Goal: Transaction & Acquisition: Purchase product/service

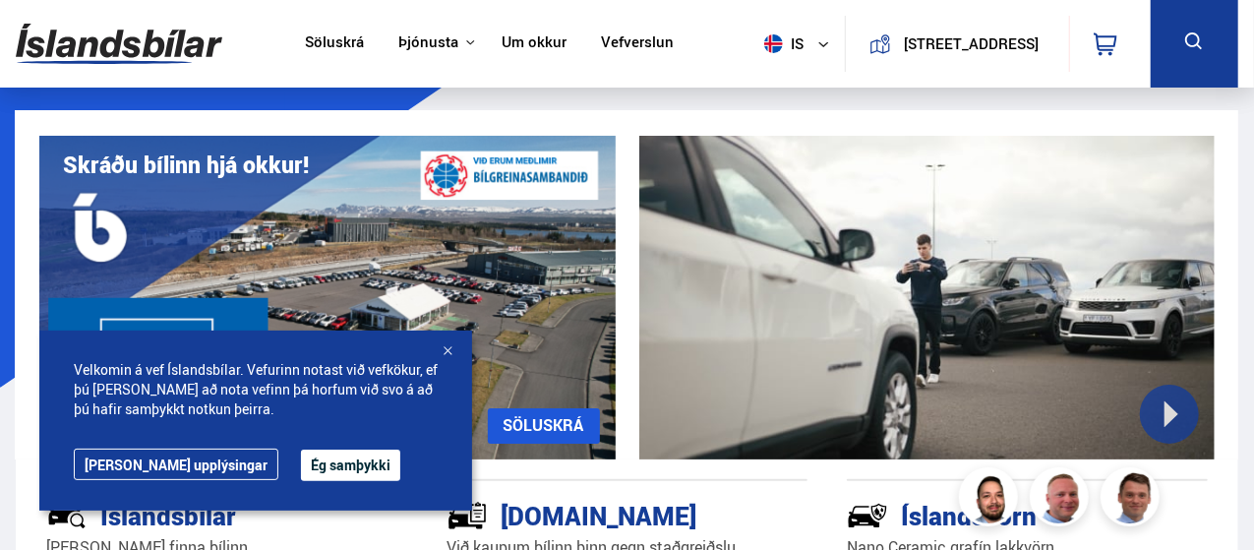
click at [301, 461] on button "Ég samþykki" at bounding box center [350, 464] width 99 height 31
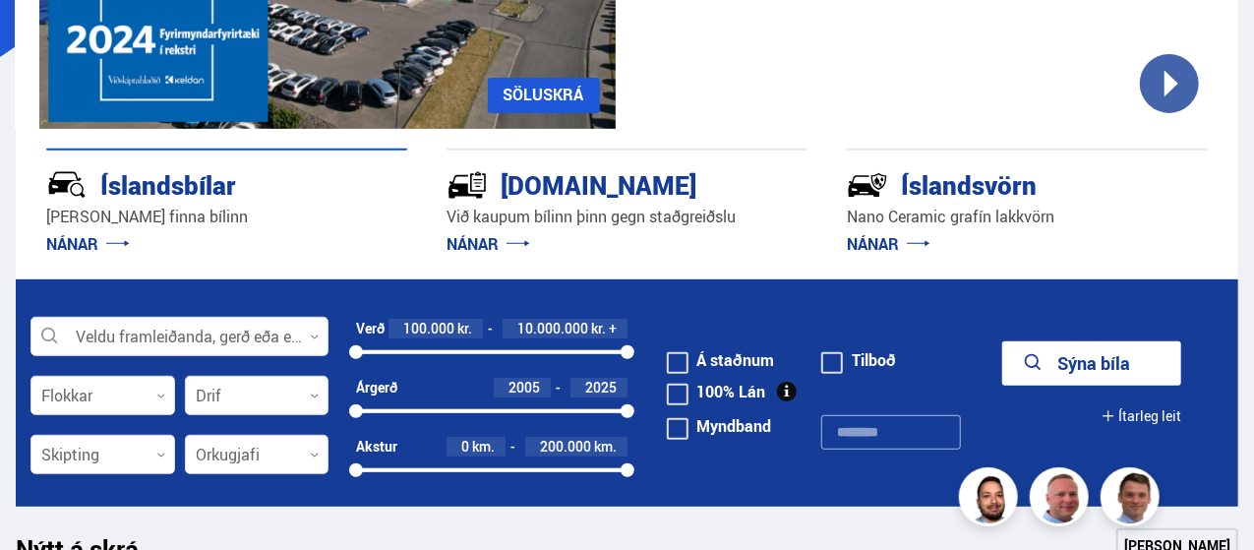
scroll to position [331, 0]
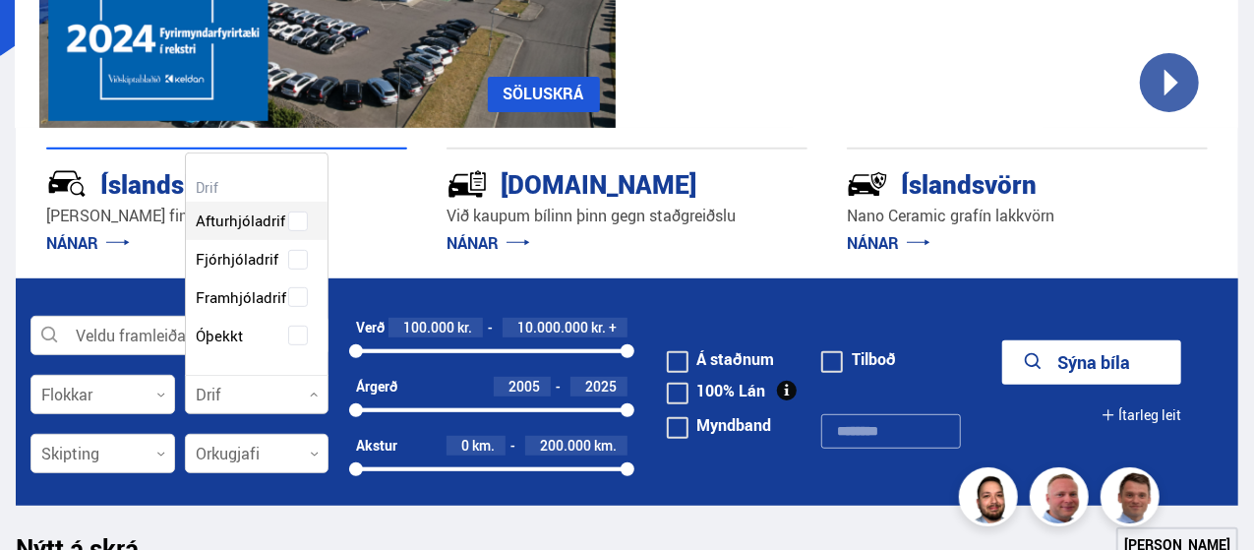
click at [228, 386] on div at bounding box center [257, 395] width 145 height 39
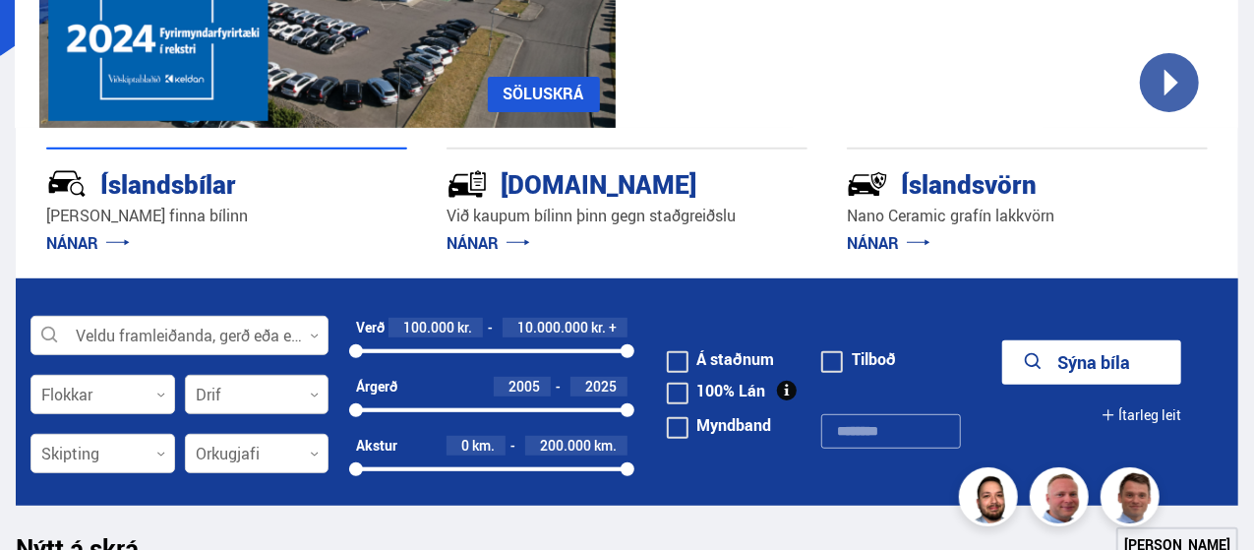
click at [234, 377] on div at bounding box center [257, 395] width 145 height 39
click at [214, 479] on div "Orkugjafi 0" at bounding box center [257, 458] width 145 height 49
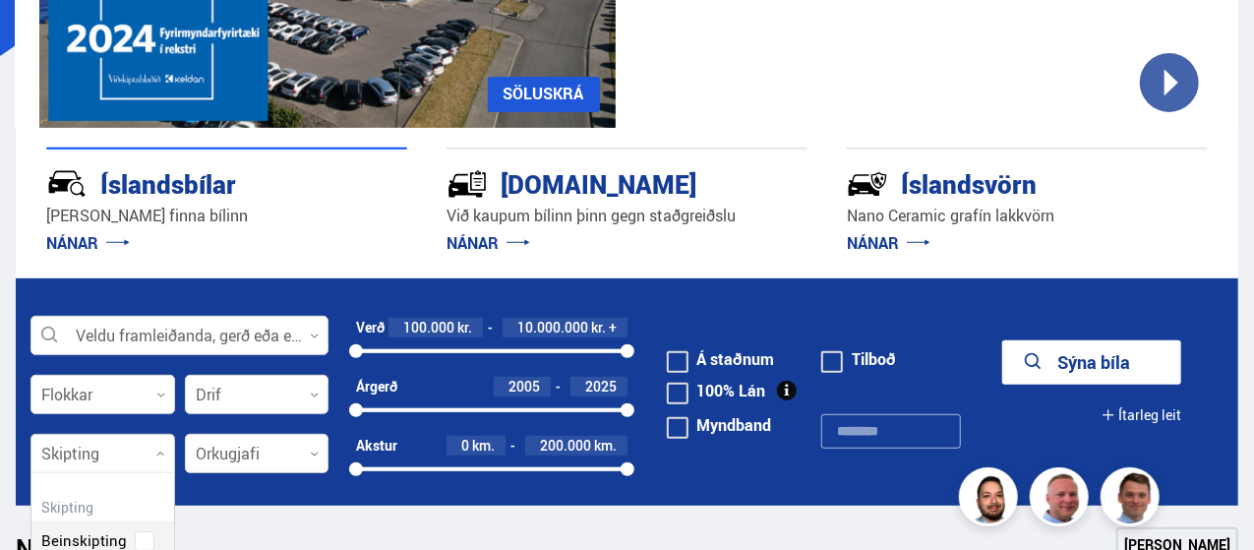
click at [138, 457] on div at bounding box center [102, 454] width 145 height 39
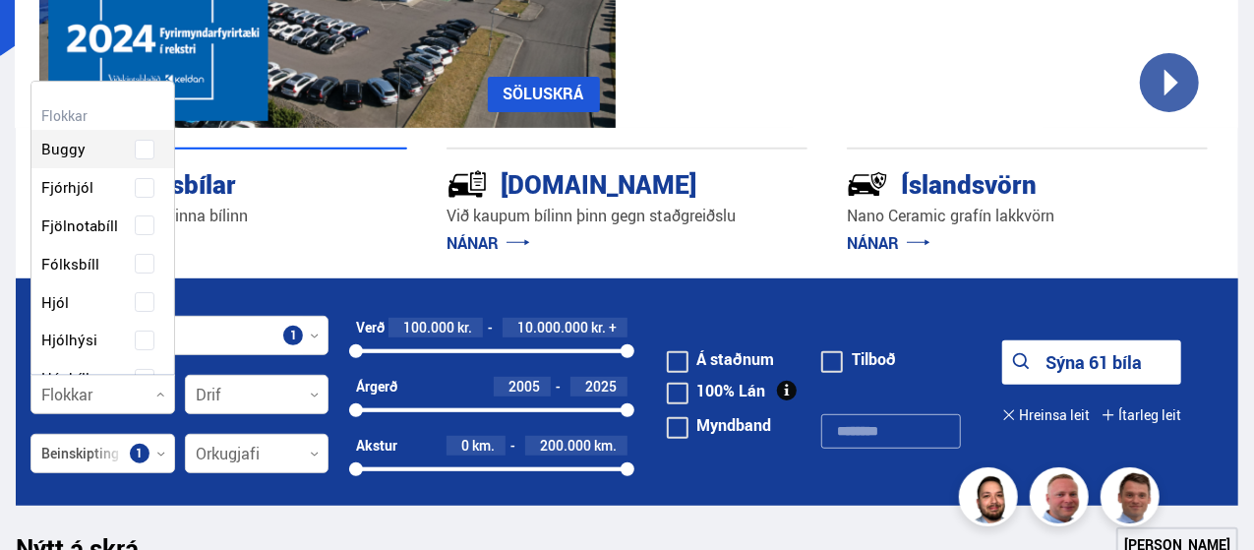
click at [146, 385] on div at bounding box center [102, 395] width 145 height 39
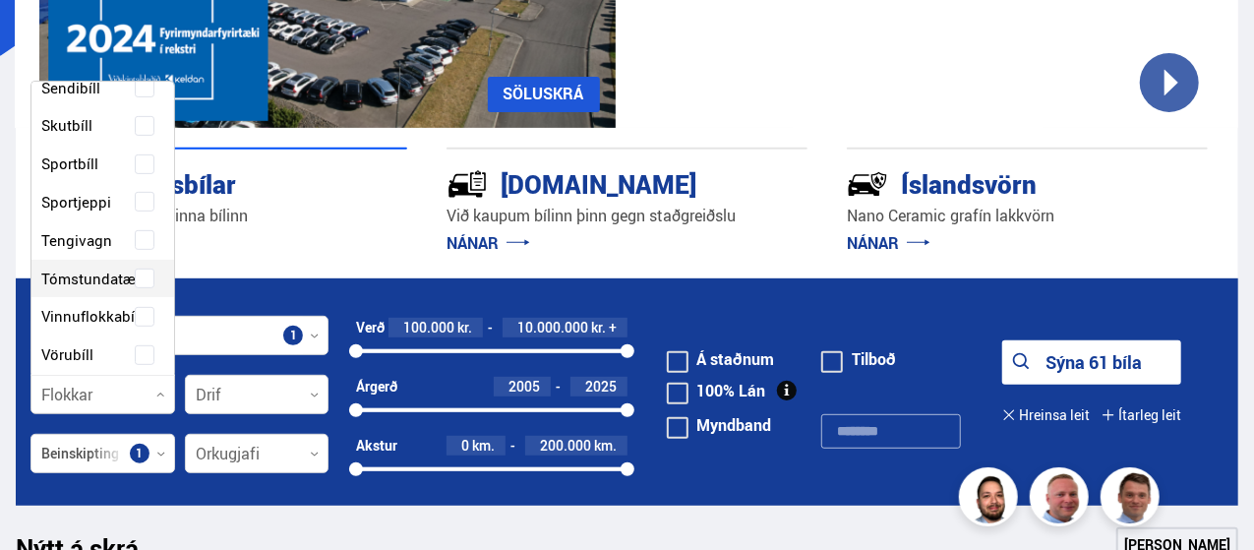
scroll to position [490, 0]
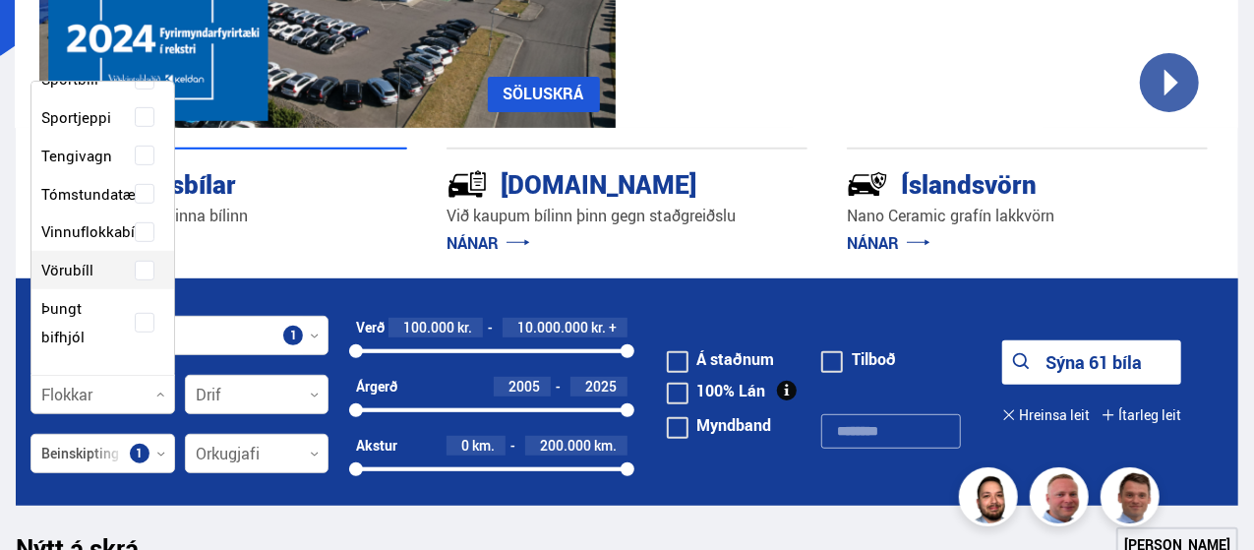
click at [341, 371] on form "Beinskipting Veldu framleiðanda, gerð eða eiginleika 1 Flokkar 0 Hreinsa valið …" at bounding box center [627, 391] width 1222 height 227
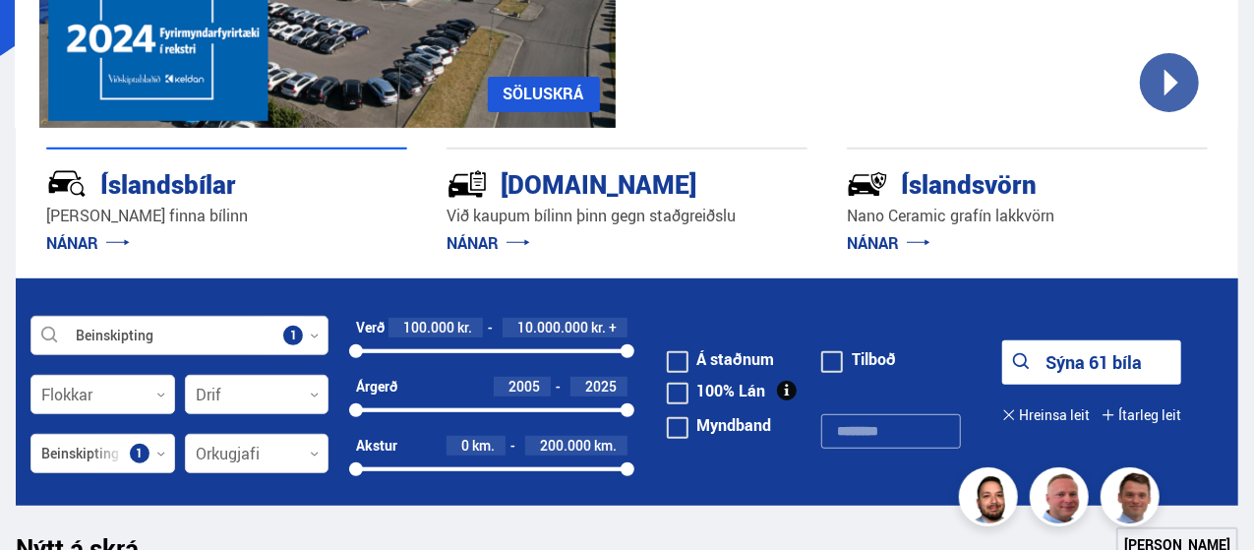
click at [238, 339] on div at bounding box center [179, 336] width 298 height 39
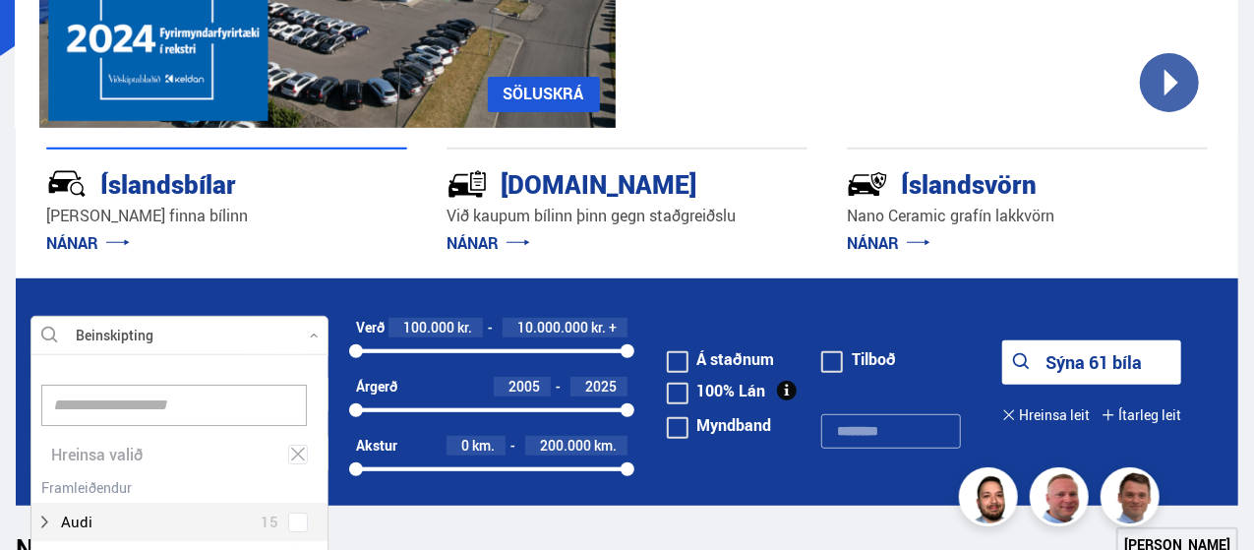
scroll to position [293, 292]
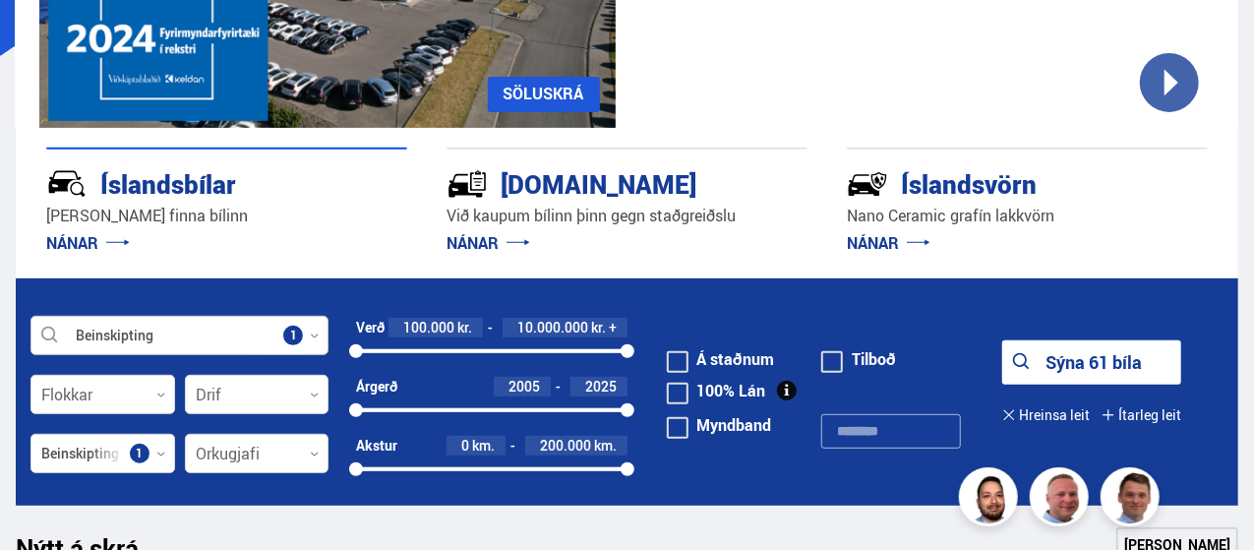
click at [238, 339] on div at bounding box center [179, 336] width 298 height 39
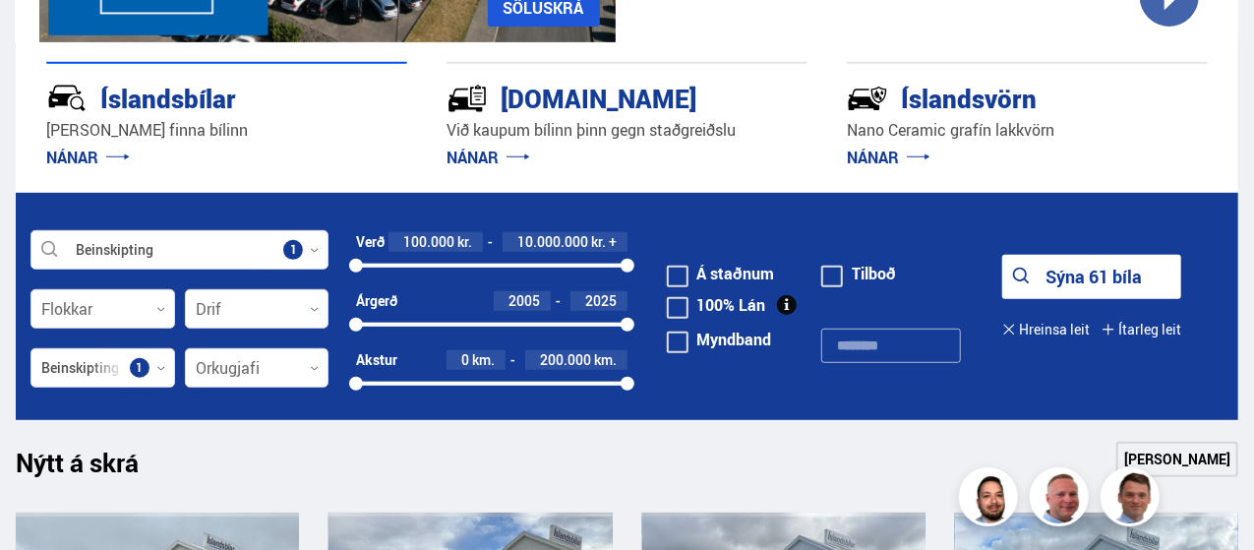
scroll to position [436, 0]
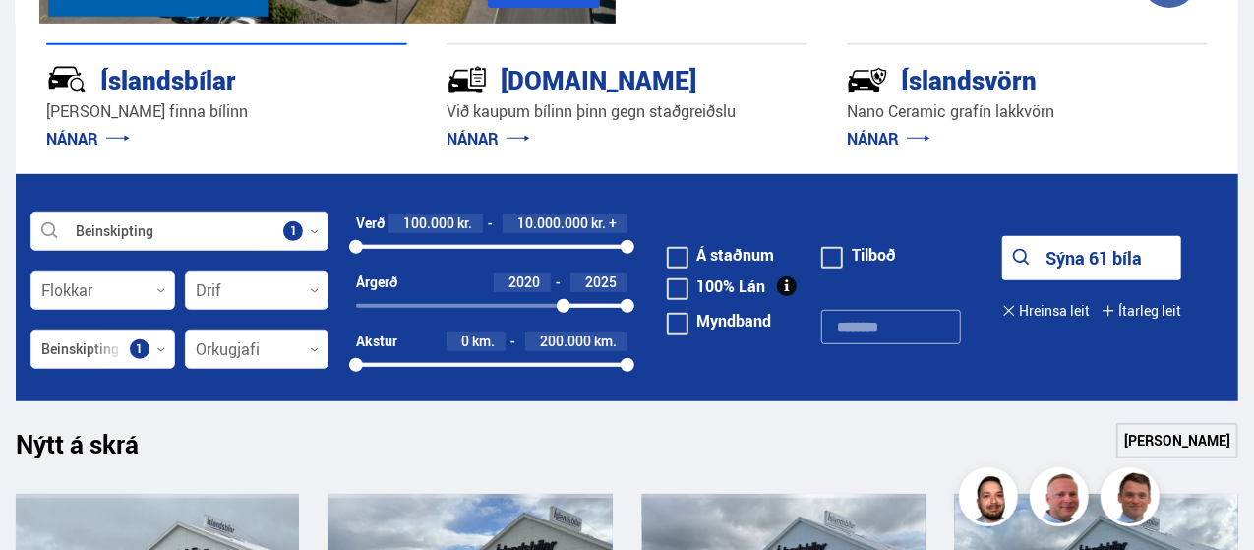
drag, startPoint x: 352, startPoint y: 301, endPoint x: 563, endPoint y: 292, distance: 211.6
click at [563, 292] on div "Árgerð 2020 2025 2020 2025" at bounding box center [491, 293] width 270 height 42
drag, startPoint x: 623, startPoint y: 362, endPoint x: 488, endPoint y: 367, distance: 135.8
click at [488, 367] on div at bounding box center [488, 365] width 14 height 14
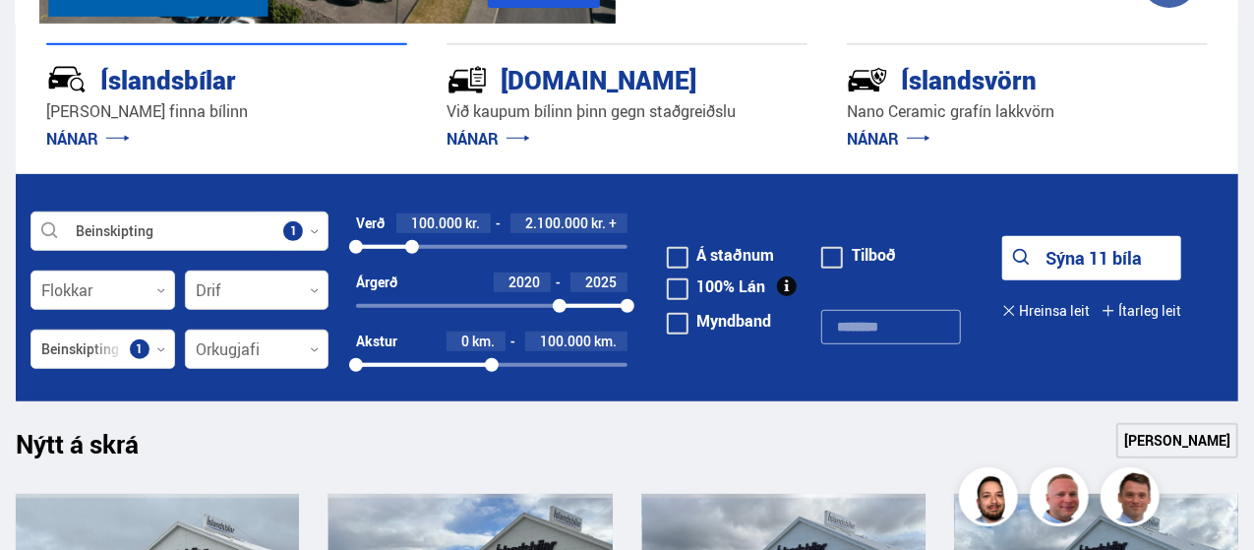
drag, startPoint x: 625, startPoint y: 247, endPoint x: 411, endPoint y: 262, distance: 214.9
click at [411, 262] on div "Verð 100.000 kr. 2.100.000 kr. + 100000 2143000" at bounding box center [491, 242] width 270 height 59
drag, startPoint x: 403, startPoint y: 248, endPoint x: 433, endPoint y: 251, distance: 29.6
click at [433, 251] on div at bounding box center [434, 247] width 14 height 14
click at [436, 251] on div at bounding box center [436, 247] width 14 height 14
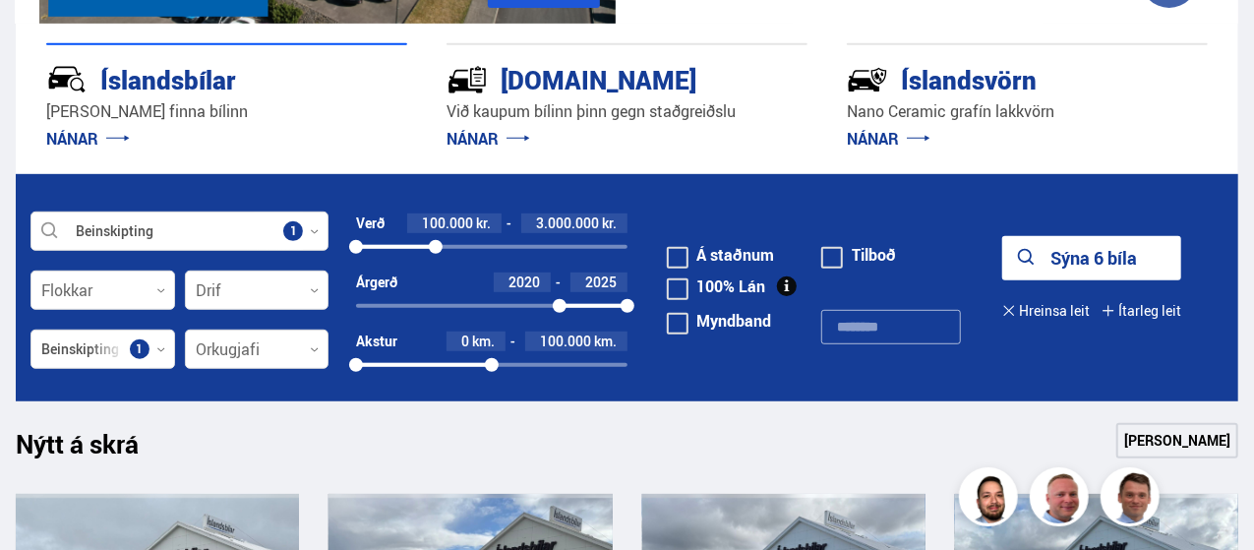
click at [853, 295] on div "100% Lán" at bounding box center [822, 288] width 310 height 30
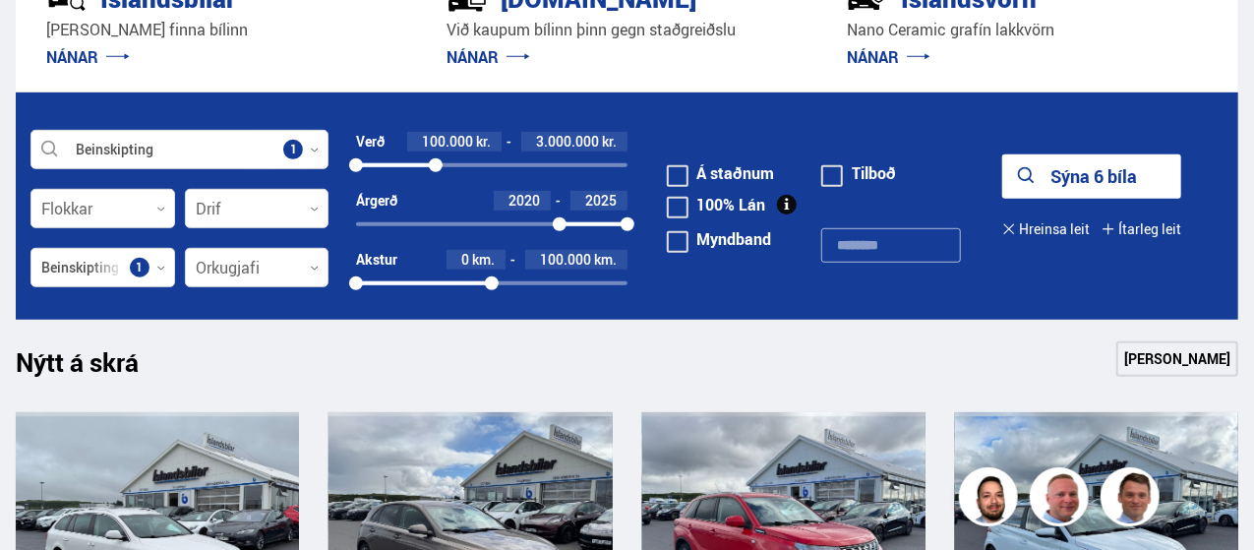
scroll to position [518, 0]
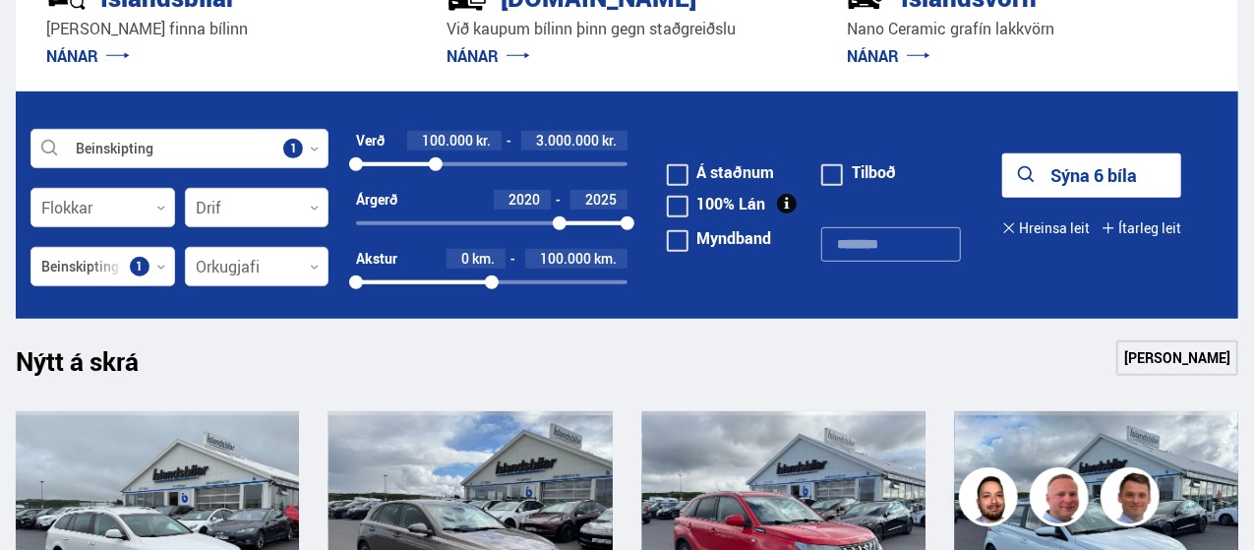
click at [1087, 183] on button "Sýna 6 bíla" at bounding box center [1091, 175] width 179 height 44
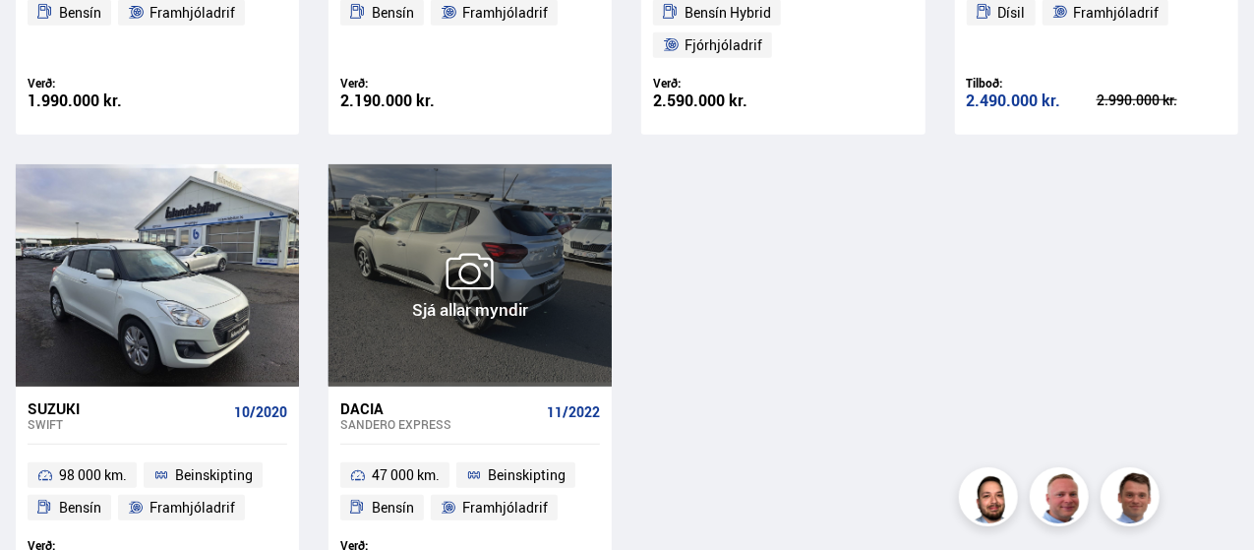
scroll to position [797, 0]
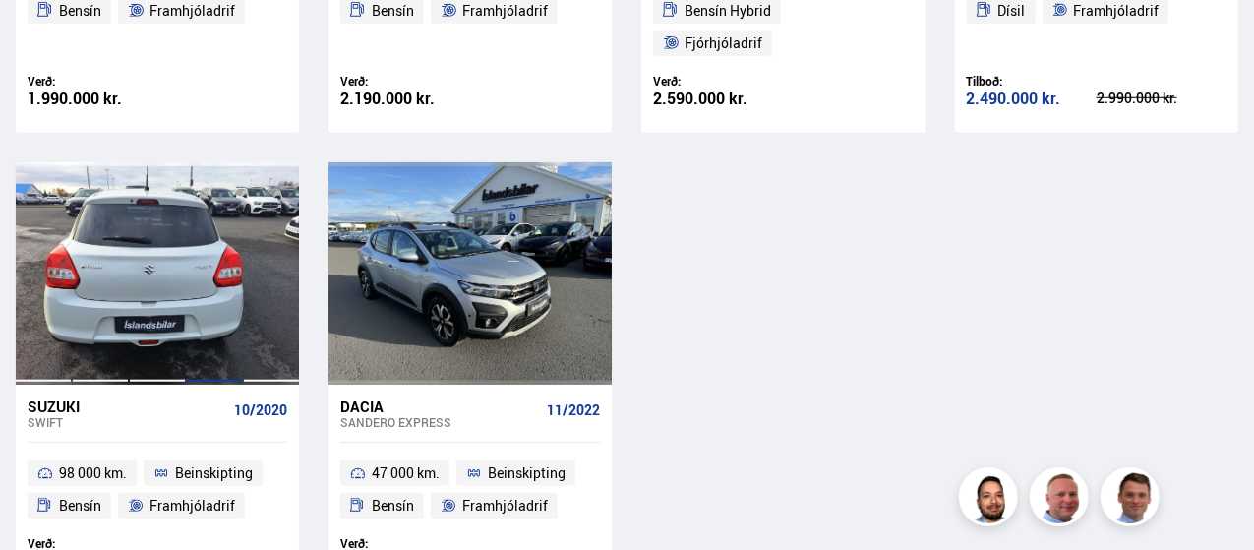
click at [238, 318] on div at bounding box center [214, 273] width 57 height 222
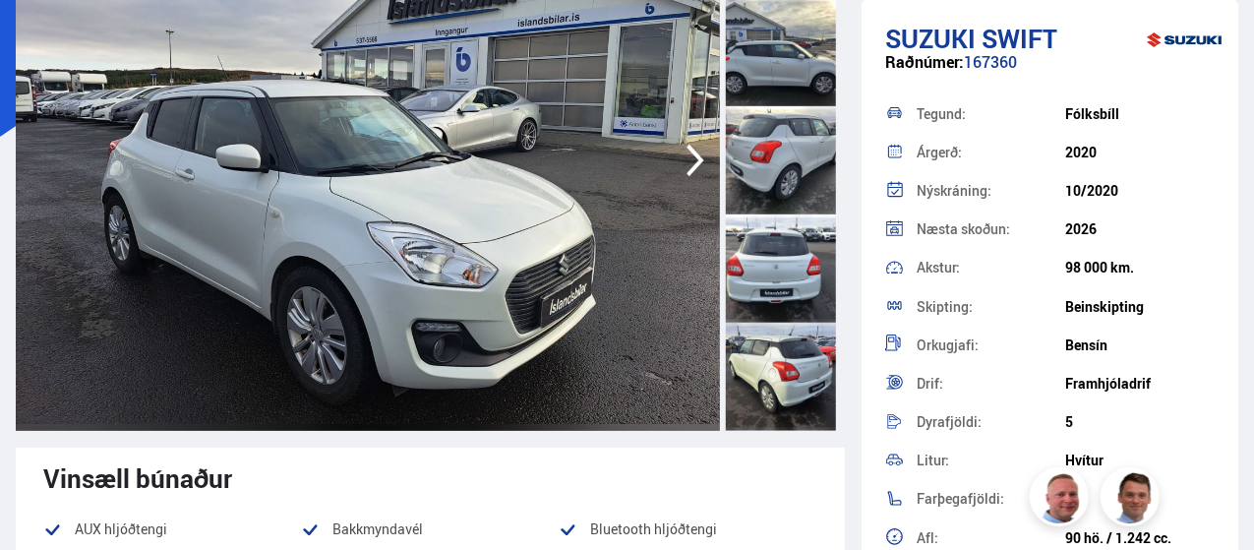
scroll to position [252, 0]
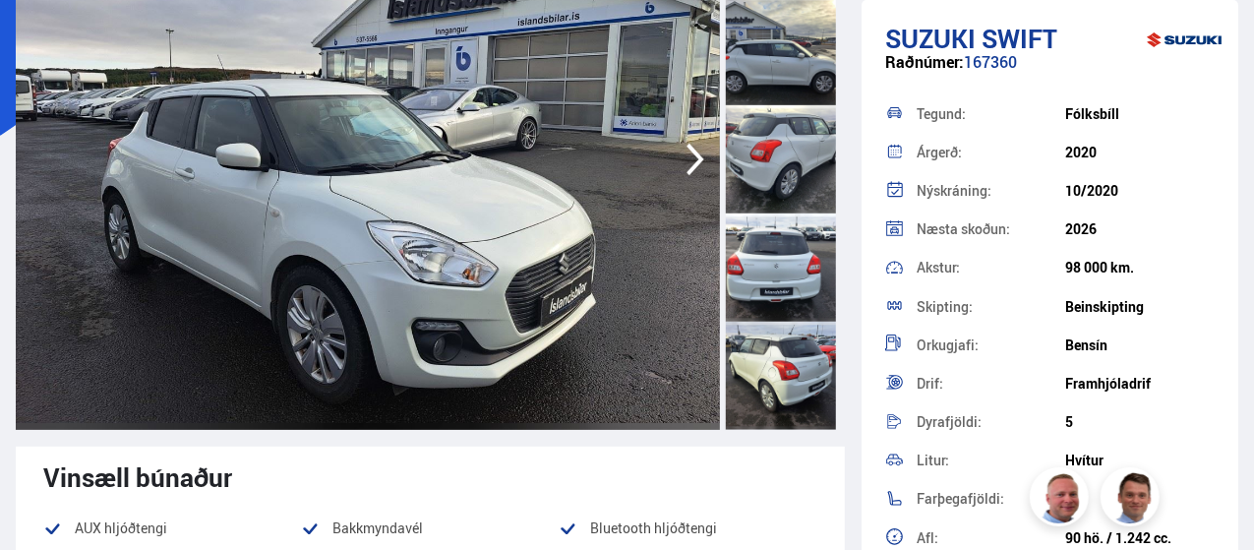
click at [684, 148] on icon "button" at bounding box center [695, 159] width 39 height 47
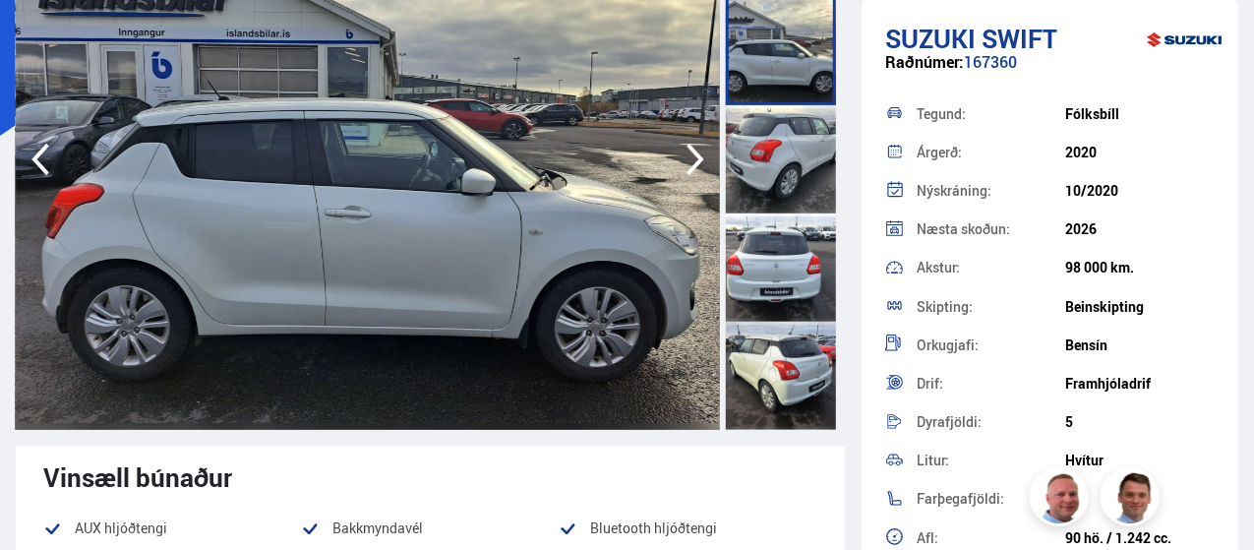
click at [684, 148] on icon "button" at bounding box center [695, 159] width 39 height 47
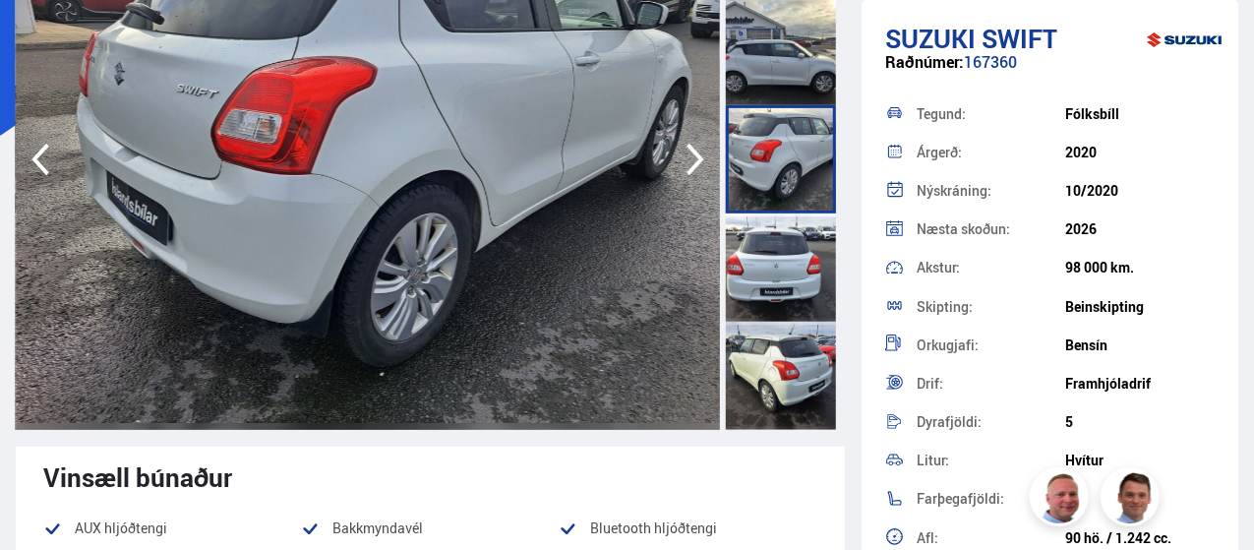
click at [684, 148] on icon "button" at bounding box center [695, 159] width 39 height 47
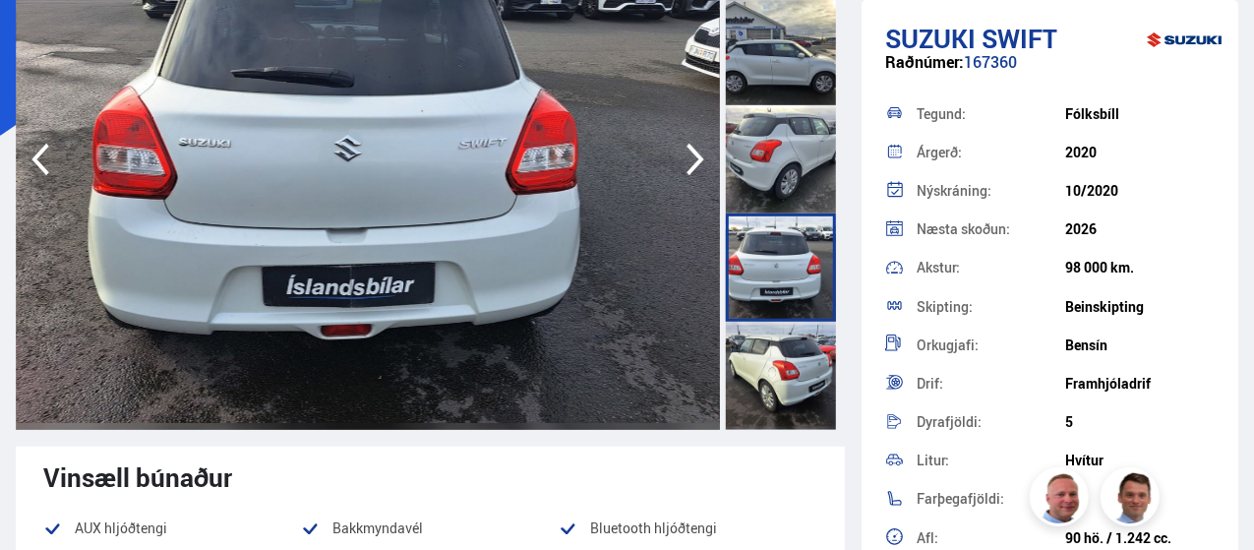
click at [684, 149] on icon "button" at bounding box center [695, 159] width 39 height 47
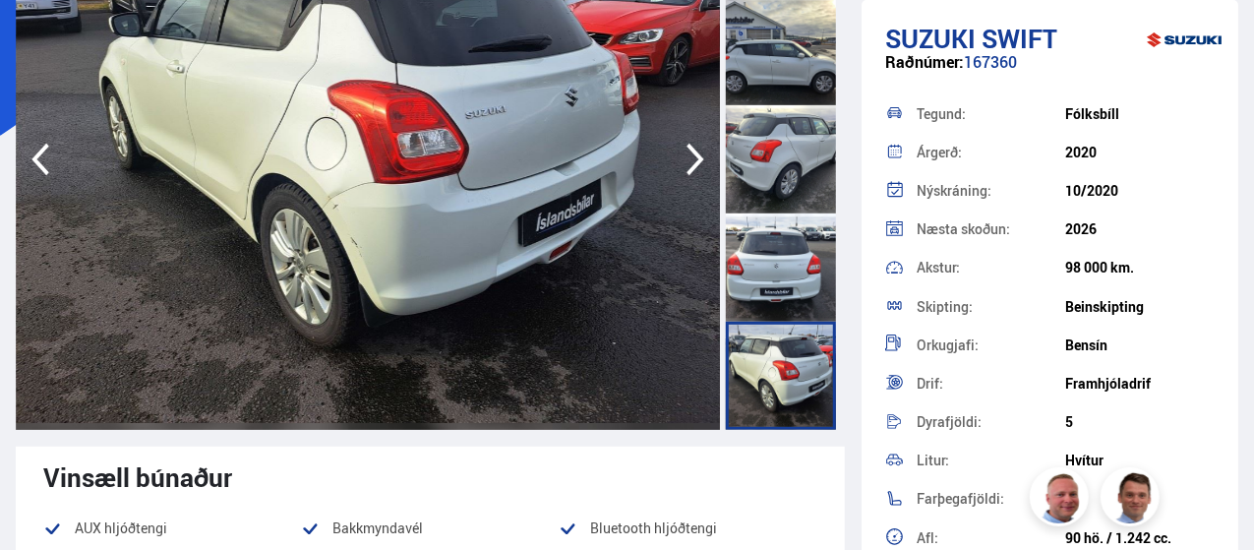
click at [684, 150] on icon "button" at bounding box center [695, 159] width 39 height 47
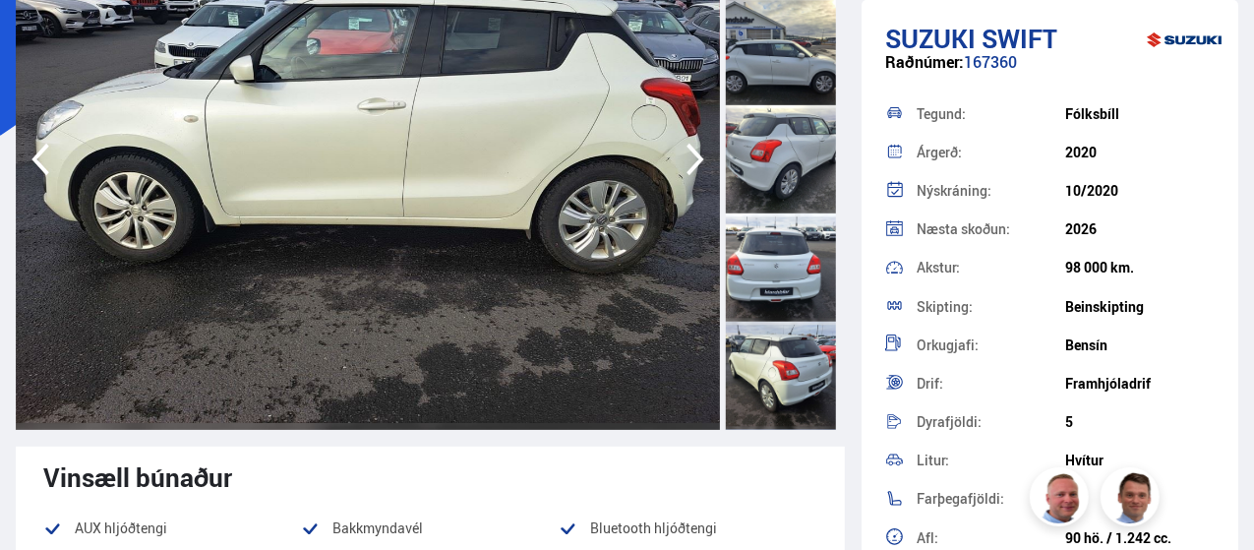
click at [684, 150] on icon "button" at bounding box center [695, 159] width 39 height 47
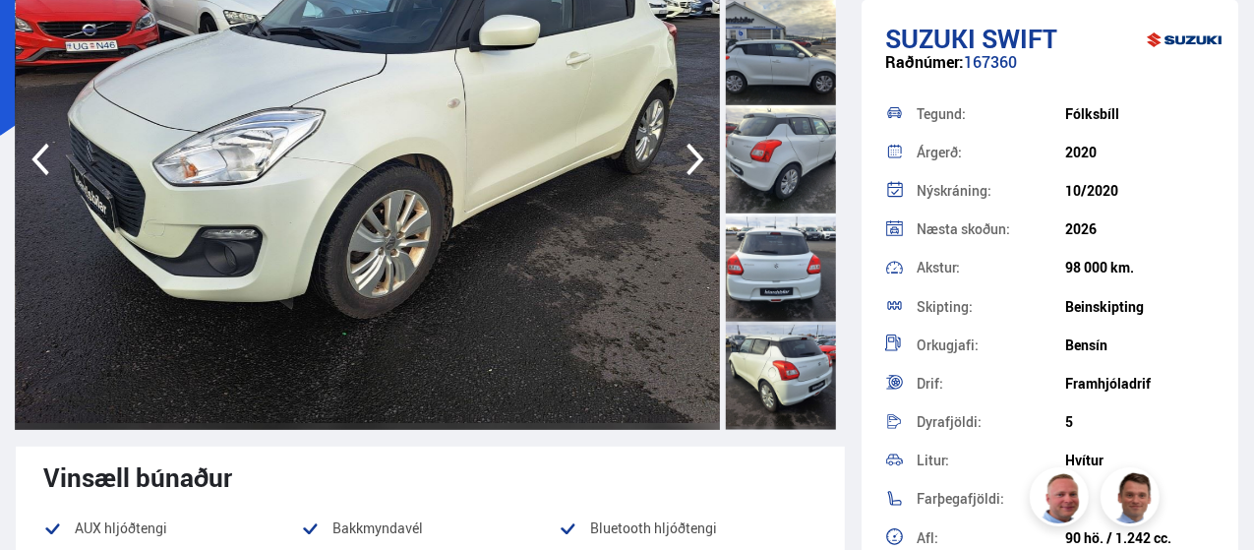
click at [684, 152] on icon "button" at bounding box center [695, 159] width 39 height 47
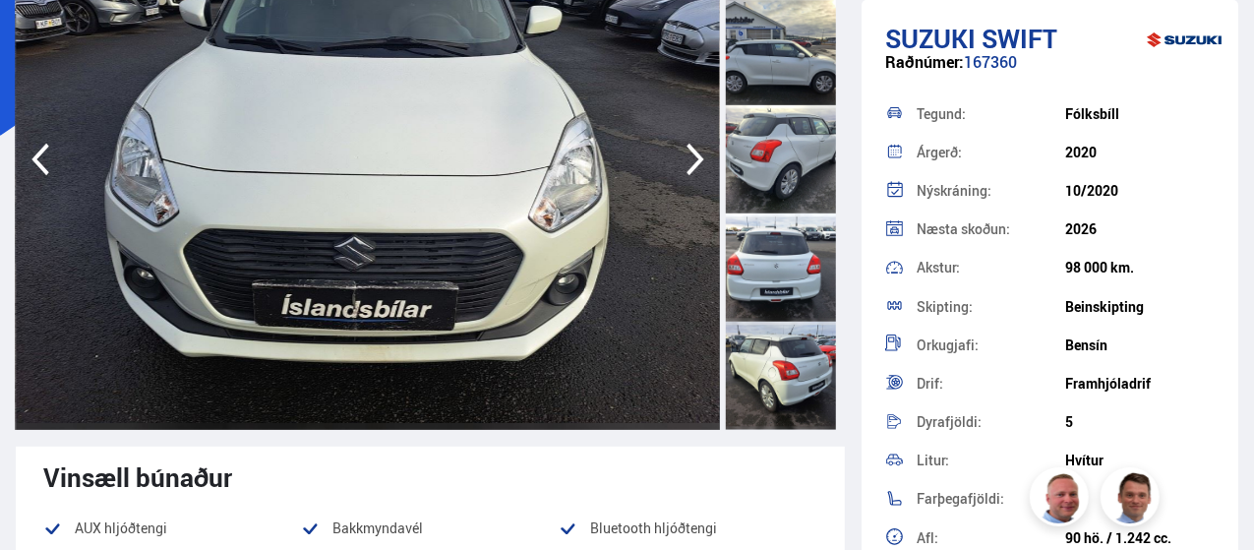
click at [684, 152] on icon "button" at bounding box center [695, 159] width 39 height 47
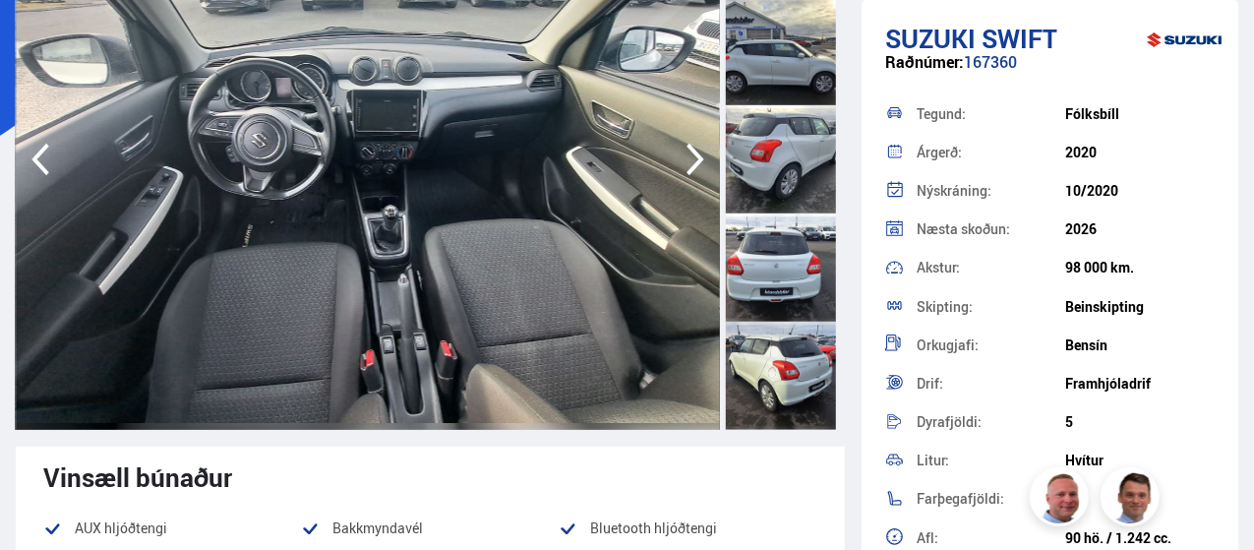
click at [684, 152] on icon "button" at bounding box center [695, 159] width 39 height 47
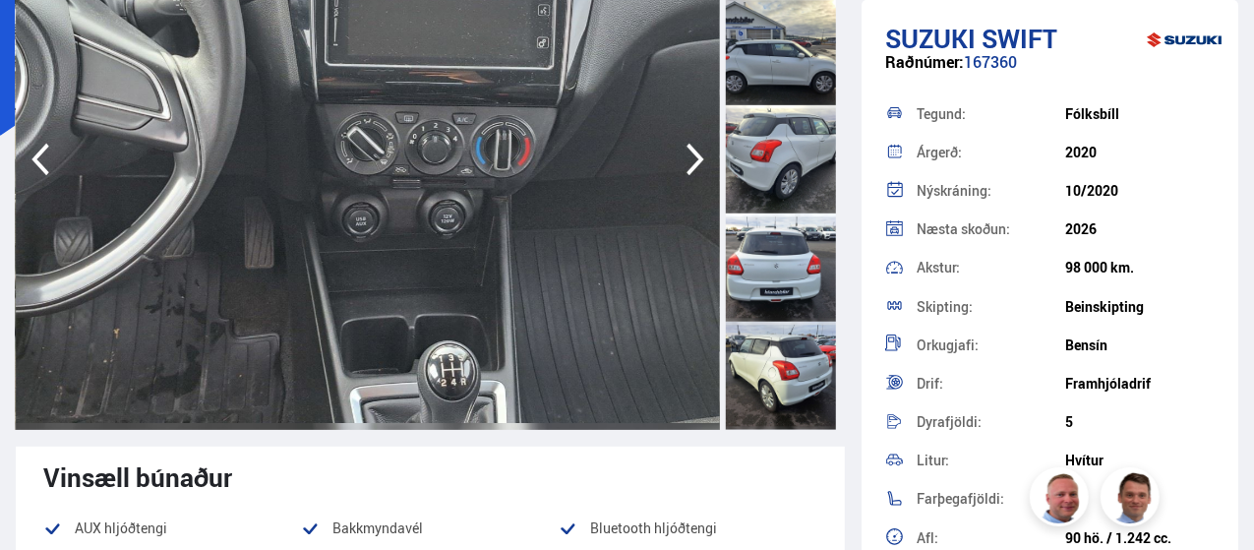
click at [684, 152] on icon "button" at bounding box center [695, 159] width 39 height 47
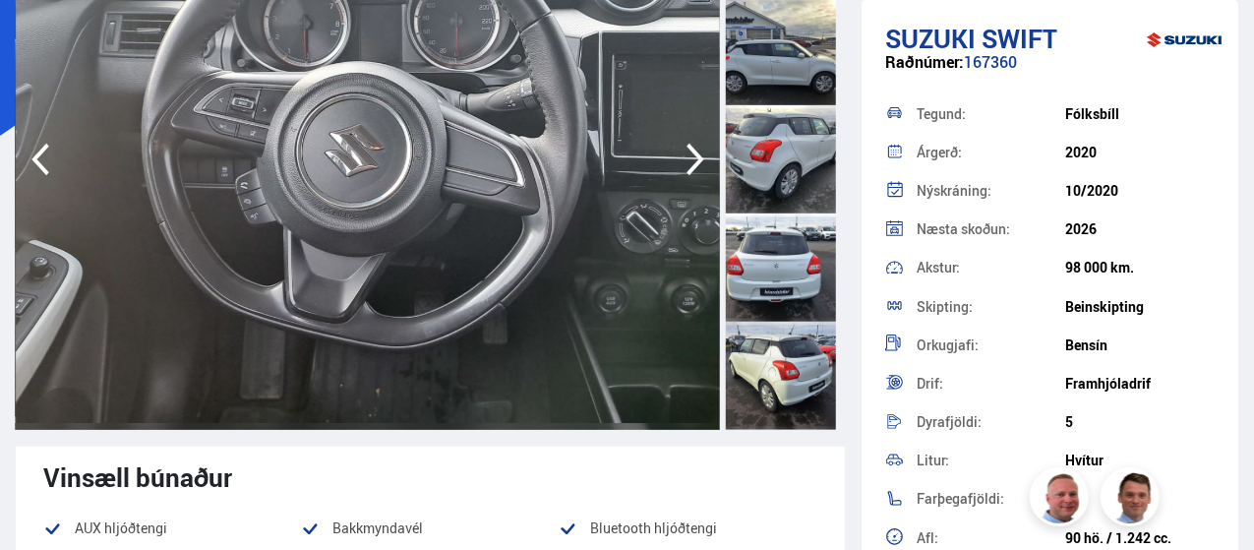
click at [684, 152] on icon "button" at bounding box center [695, 159] width 39 height 47
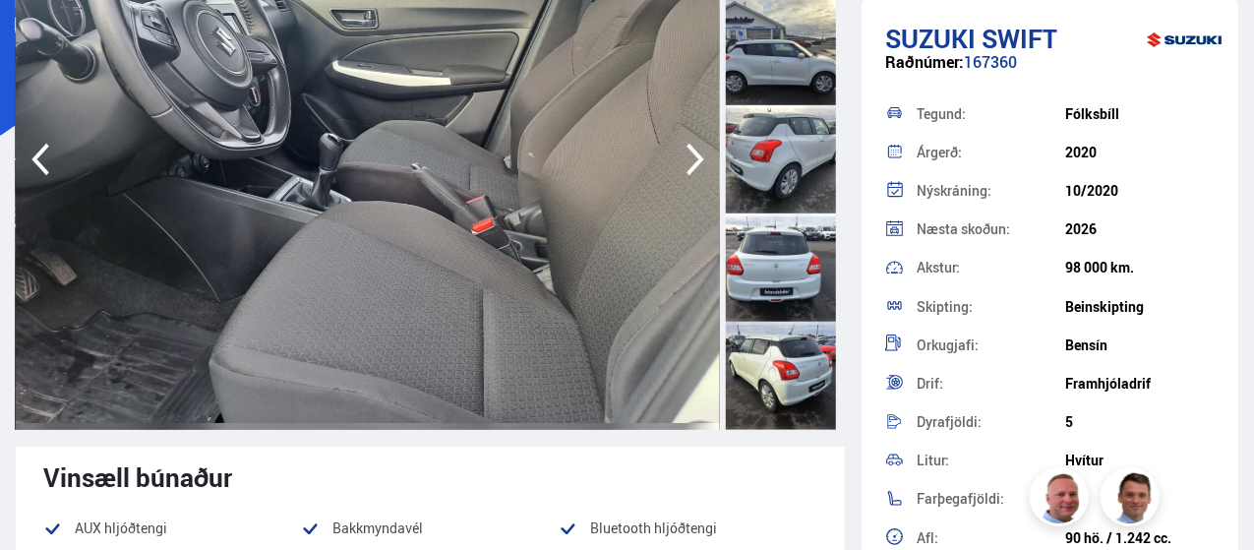
scroll to position [0, 0]
